Goal: Navigation & Orientation: Find specific page/section

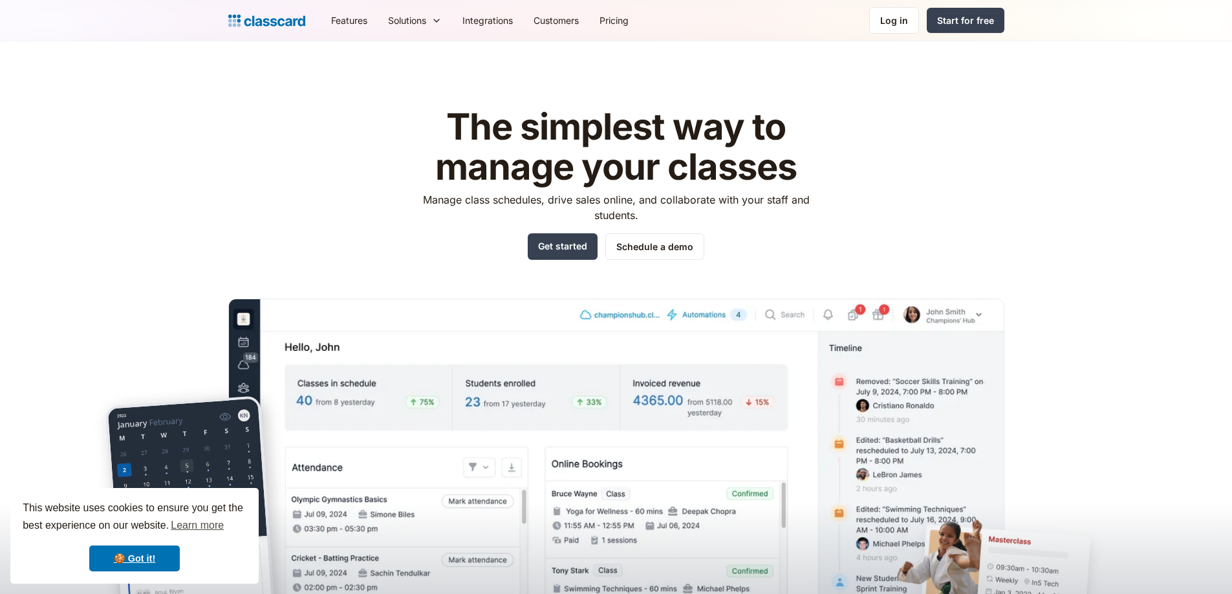
click at [255, 22] on img at bounding box center [266, 21] width 77 height 18
click at [281, 22] on img at bounding box center [266, 21] width 77 height 18
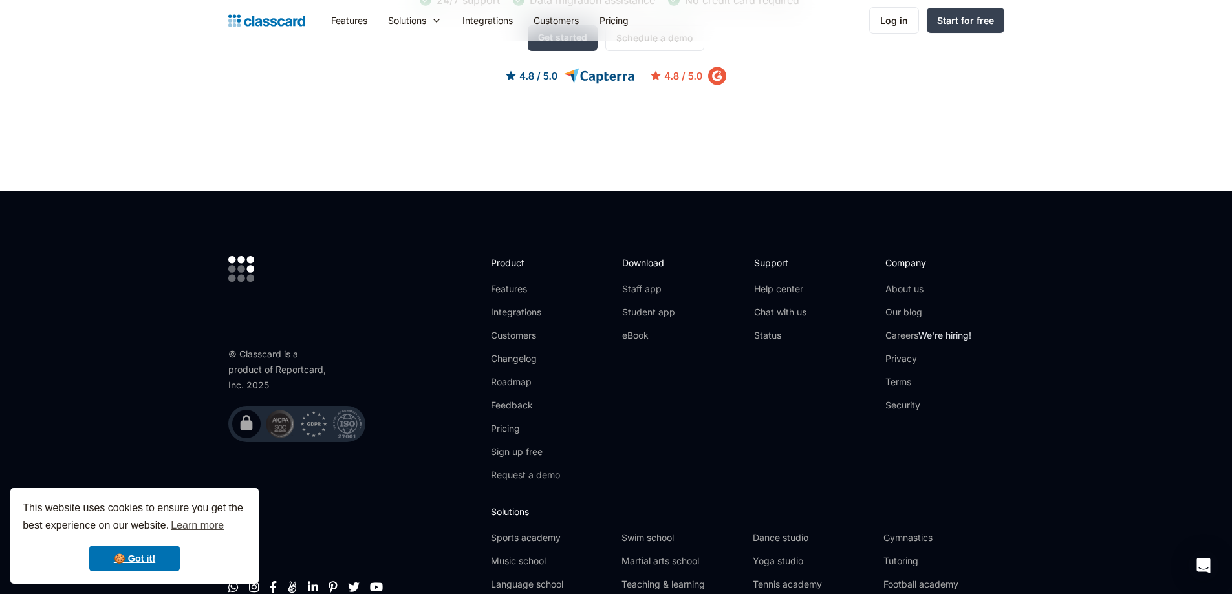
scroll to position [4105, 0]
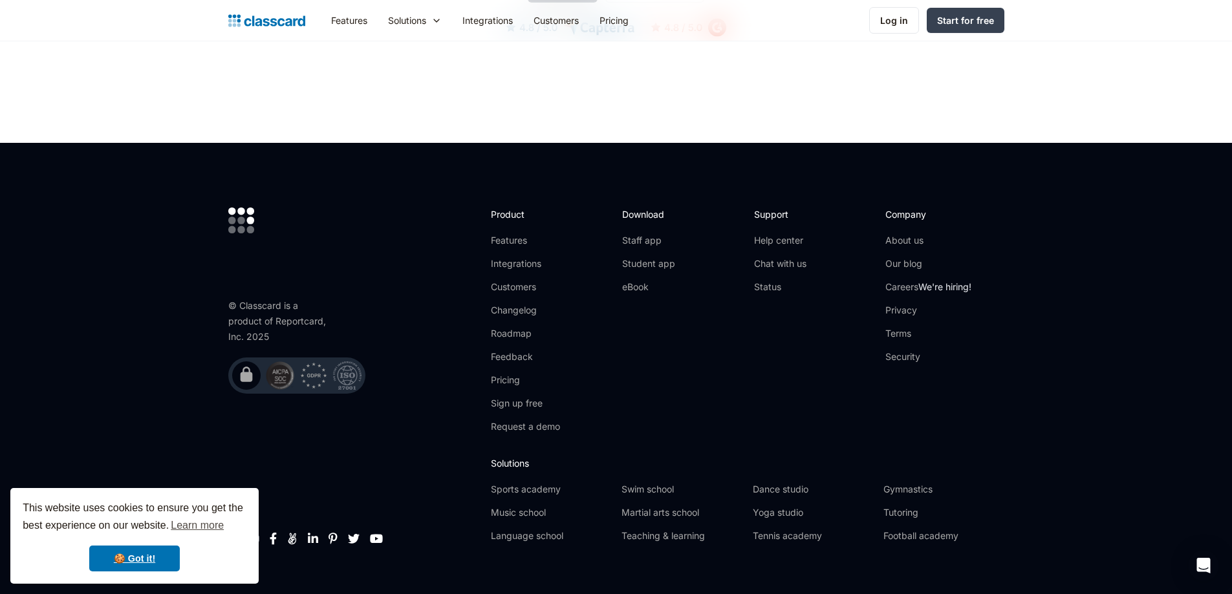
click at [1093, 350] on footer "© Classcard is a product of Reportcard, Inc. 2025         Product Featu…" at bounding box center [616, 380] width 1232 height 475
click at [656, 257] on link "Student app" at bounding box center [648, 263] width 53 height 13
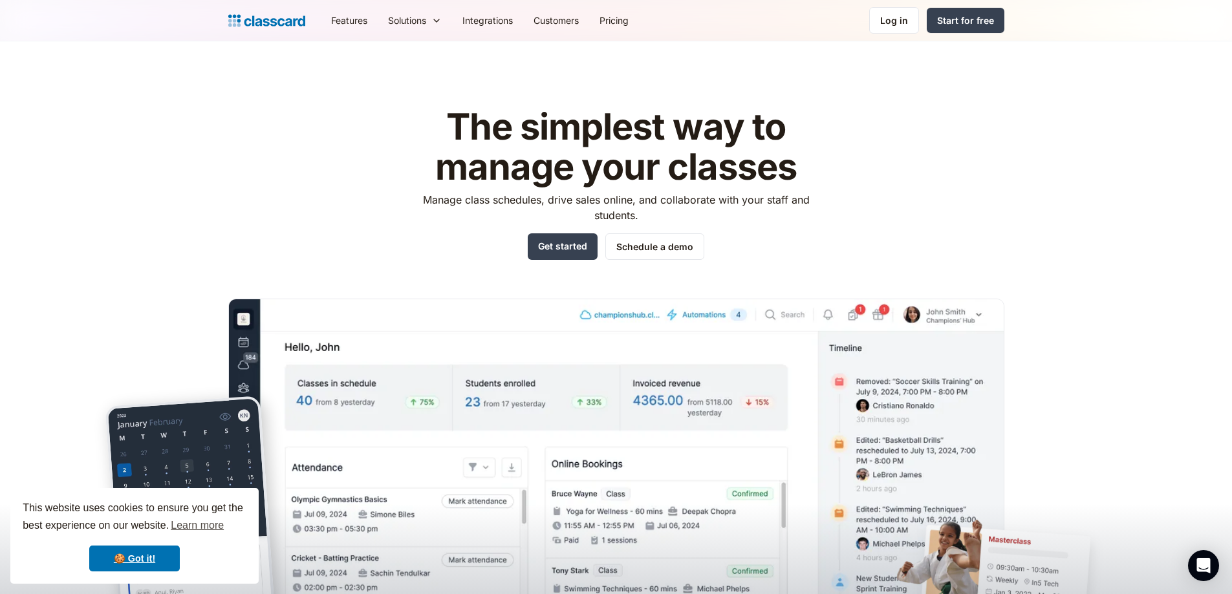
click at [1088, 184] on header "The simplest way to manage your classes Manage class schedules, drive sales onl…" at bounding box center [616, 340] width 1232 height 599
